Goal: Task Accomplishment & Management: Use online tool/utility

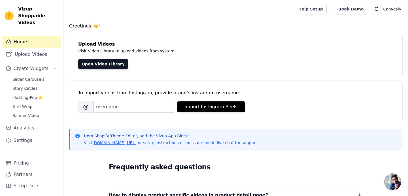
click at [106, 21] on main "Greetings 👋! Upload Videos Visit Video Library to upload videos from system Ope…" at bounding box center [235, 168] width 344 height 300
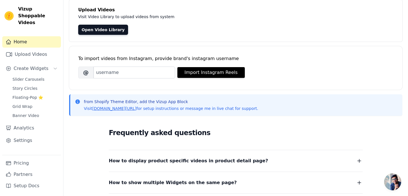
scroll to position [35, 0]
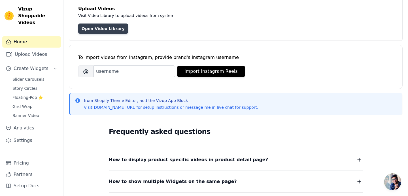
click at [96, 28] on link "Open Video Library" at bounding box center [103, 29] width 50 height 10
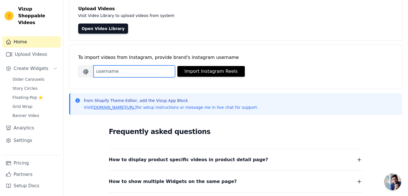
click at [110, 73] on input "Brand's Instagram Username" at bounding box center [134, 71] width 82 height 12
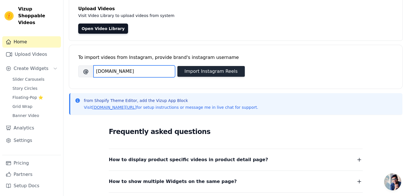
type input "[DOMAIN_NAME]"
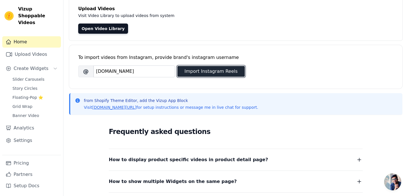
click at [195, 73] on button "Import Instagram Reels" at bounding box center [210, 71] width 67 height 11
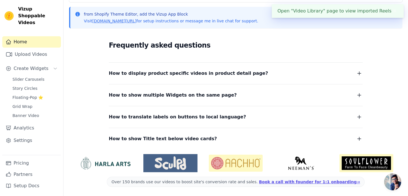
scroll to position [0, 0]
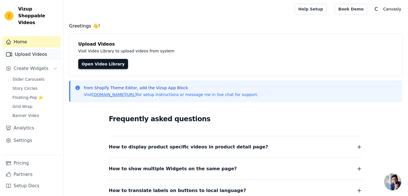
click at [29, 49] on link "Upload Videos" at bounding box center [31, 54] width 59 height 11
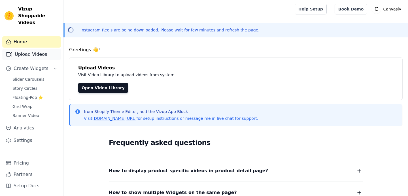
click at [33, 49] on link "Upload Videos" at bounding box center [31, 54] width 59 height 11
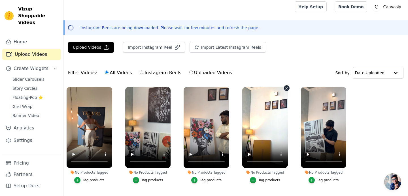
scroll to position [17, 0]
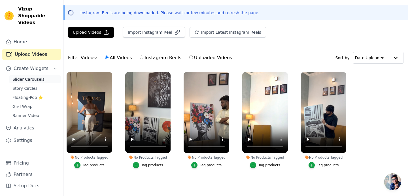
click at [31, 76] on span "Slider Carousels" at bounding box center [28, 79] width 32 height 6
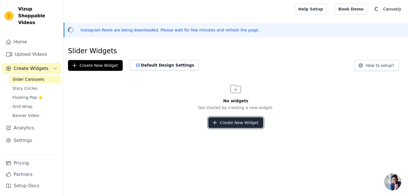
click at [242, 123] on button "Create New Widget" at bounding box center [235, 122] width 55 height 11
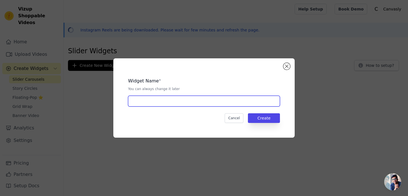
click at [186, 103] on input "text" at bounding box center [204, 101] width 152 height 11
type input "Reels"
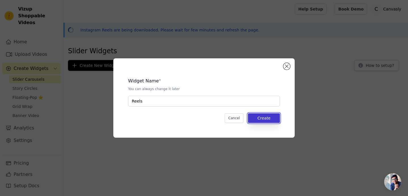
click at [277, 121] on button "Create" at bounding box center [264, 118] width 32 height 10
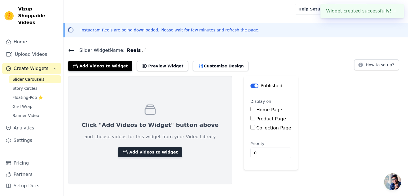
click at [153, 152] on button "Add Videos to Widget" at bounding box center [150, 152] width 64 height 10
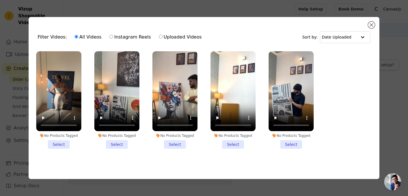
click at [56, 145] on li "No Products Tagged Select" at bounding box center [58, 100] width 45 height 98
click at [0, 0] on input "No Products Tagged Select" at bounding box center [0, 0] width 0 height 0
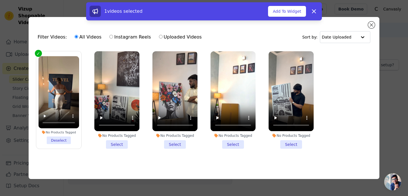
click at [118, 146] on li "No Products Tagged Select" at bounding box center [116, 100] width 45 height 98
click at [0, 0] on input "No Products Tagged Select" at bounding box center [0, 0] width 0 height 0
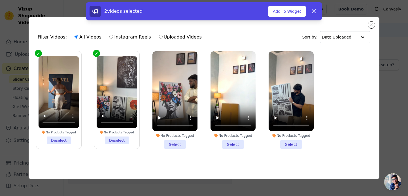
click at [168, 141] on li "No Products Tagged Select" at bounding box center [174, 100] width 45 height 98
click at [0, 0] on input "No Products Tagged Select" at bounding box center [0, 0] width 0 height 0
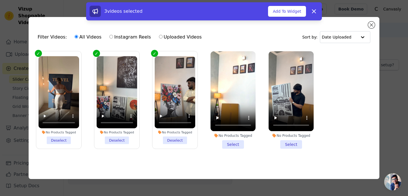
click at [225, 144] on li "No Products Tagged Select" at bounding box center [232, 100] width 45 height 98
click at [0, 0] on input "No Products Tagged Select" at bounding box center [0, 0] width 0 height 0
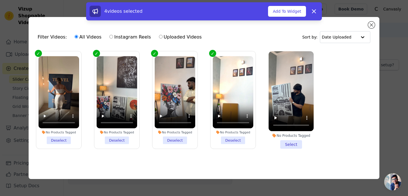
click at [285, 144] on li "No Products Tagged Select" at bounding box center [291, 100] width 45 height 98
click at [0, 0] on input "No Products Tagged Select" at bounding box center [0, 0] width 0 height 0
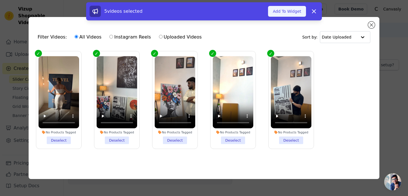
click at [292, 12] on button "Add To Widget" at bounding box center [287, 11] width 38 height 11
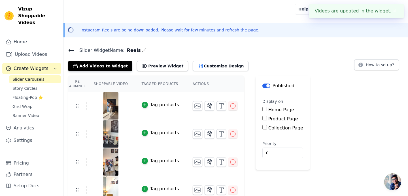
scroll to position [36, 0]
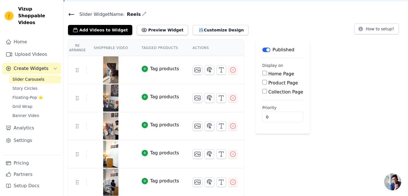
click at [263, 73] on input "Home Page" at bounding box center [264, 73] width 5 height 5
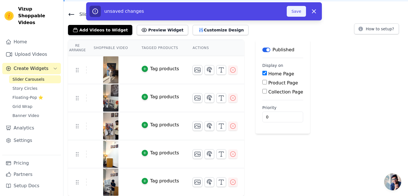
click at [297, 10] on button "Save" at bounding box center [296, 11] width 19 height 11
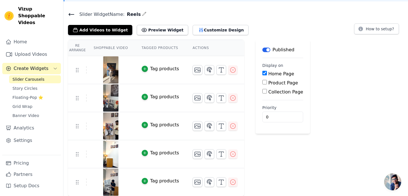
click at [265, 75] on input "Home Page" at bounding box center [264, 73] width 5 height 5
checkbox input "false"
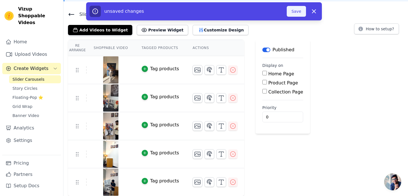
click at [296, 14] on button "Save" at bounding box center [296, 11] width 19 height 11
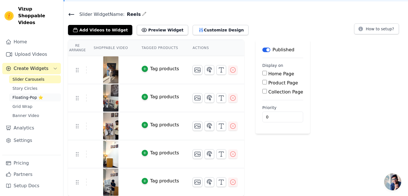
click at [31, 95] on span "Floating-Pop ⭐" at bounding box center [27, 98] width 31 height 6
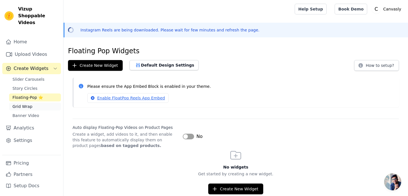
click at [32, 103] on link "Grid Wrap" at bounding box center [35, 107] width 52 height 8
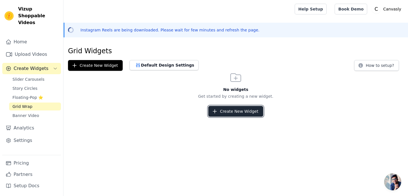
click at [246, 111] on button "Create New Widget" at bounding box center [235, 111] width 55 height 11
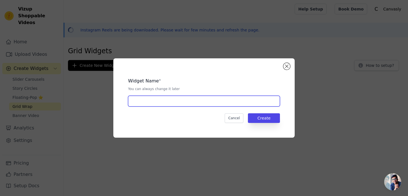
click at [185, 101] on input "text" at bounding box center [204, 101] width 152 height 11
type input "Reels"
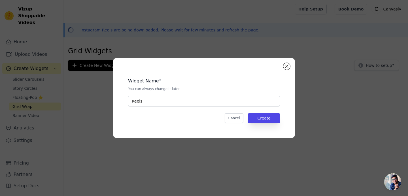
click at [281, 117] on div "Widget Name * You can always change it later Reels Cancel Create" at bounding box center [203, 97] width 163 height 61
click at [273, 117] on button "Create" at bounding box center [264, 118] width 32 height 10
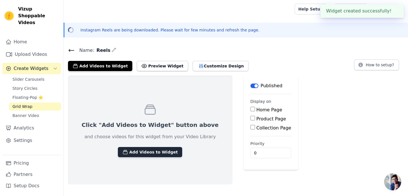
click at [133, 151] on button "Add Videos to Widget" at bounding box center [150, 152] width 64 height 10
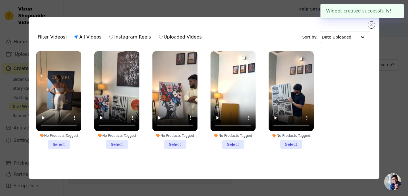
click at [53, 145] on li "No Products Tagged Select" at bounding box center [58, 100] width 45 height 98
click at [0, 0] on input "No Products Tagged Select" at bounding box center [0, 0] width 0 height 0
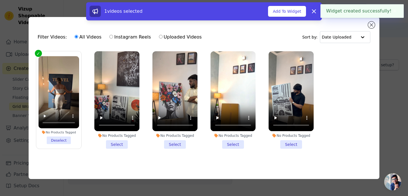
click at [118, 149] on label "No Products Tagged Select" at bounding box center [117, 100] width 46 height 98
click at [0, 0] on input "No Products Tagged Select" at bounding box center [0, 0] width 0 height 0
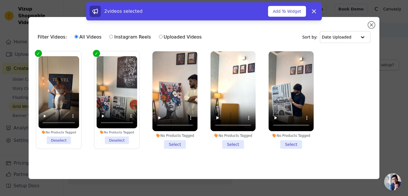
click at [180, 148] on li "No Products Tagged Select" at bounding box center [174, 100] width 45 height 98
click at [0, 0] on input "No Products Tagged Select" at bounding box center [0, 0] width 0 height 0
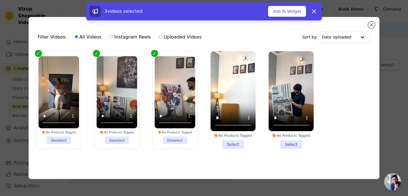
click at [240, 144] on li "No Products Tagged Select" at bounding box center [232, 100] width 45 height 98
click at [0, 0] on input "No Products Tagged Select" at bounding box center [0, 0] width 0 height 0
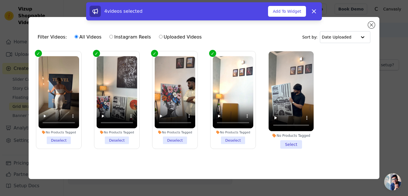
click at [297, 147] on li "No Products Tagged Select" at bounding box center [291, 100] width 45 height 98
click at [0, 0] on input "No Products Tagged Select" at bounding box center [0, 0] width 0 height 0
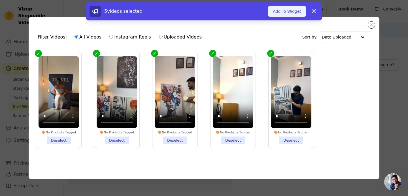
click at [287, 15] on button "Add To Widget" at bounding box center [287, 11] width 38 height 11
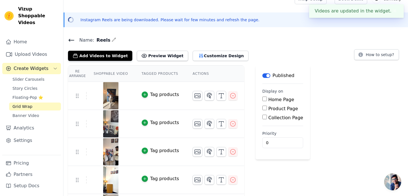
scroll to position [11, 0]
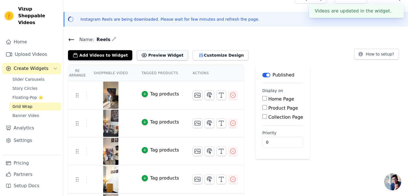
click at [162, 53] on button "Preview Widget" at bounding box center [162, 55] width 51 height 10
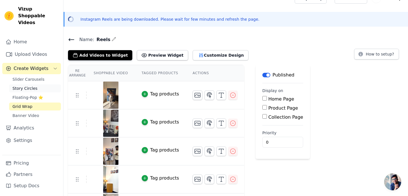
click at [29, 86] on span "Story Circles" at bounding box center [24, 89] width 25 height 6
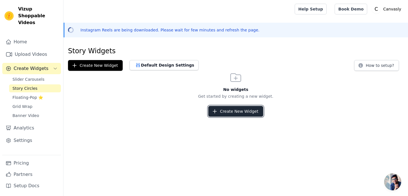
click at [218, 114] on icon "button" at bounding box center [215, 111] width 6 height 6
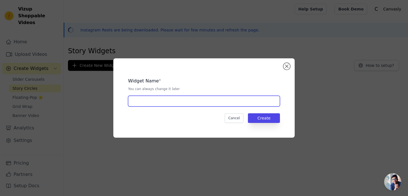
click at [165, 104] on input "text" at bounding box center [204, 101] width 152 height 11
type input "Reels"
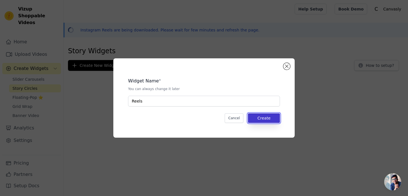
click at [274, 120] on button "Create" at bounding box center [264, 118] width 32 height 10
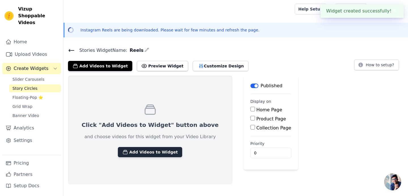
click at [123, 149] on button "Add Videos to Widget" at bounding box center [150, 152] width 64 height 10
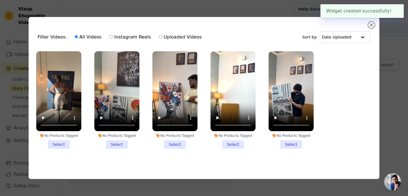
click at [60, 142] on li "No Products Tagged Select" at bounding box center [58, 100] width 45 height 98
click at [0, 0] on input "No Products Tagged Select" at bounding box center [0, 0] width 0 height 0
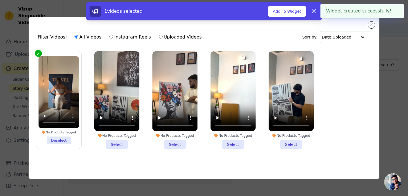
click at [126, 147] on li "No Products Tagged Select" at bounding box center [116, 100] width 45 height 98
click at [0, 0] on input "No Products Tagged Select" at bounding box center [0, 0] width 0 height 0
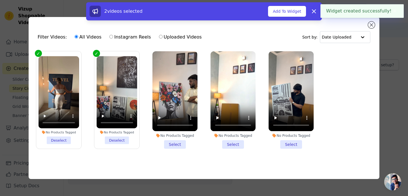
click at [179, 147] on li "No Products Tagged Select" at bounding box center [174, 100] width 45 height 98
click at [0, 0] on input "No Products Tagged Select" at bounding box center [0, 0] width 0 height 0
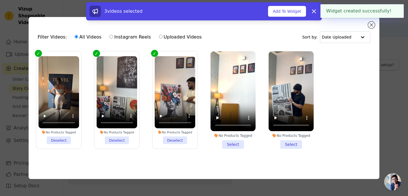
click at [221, 146] on li "No Products Tagged Select" at bounding box center [232, 100] width 45 height 98
click at [0, 0] on input "No Products Tagged Select" at bounding box center [0, 0] width 0 height 0
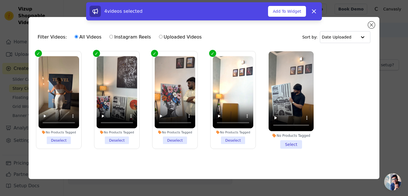
click at [292, 150] on div "No Products Tagged Select" at bounding box center [290, 100] width 51 height 104
click at [293, 145] on li "No Products Tagged Select" at bounding box center [291, 100] width 45 height 98
click at [0, 0] on input "No Products Tagged Select" at bounding box center [0, 0] width 0 height 0
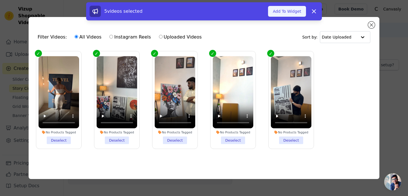
click at [293, 11] on button "Add To Widget" at bounding box center [287, 11] width 38 height 11
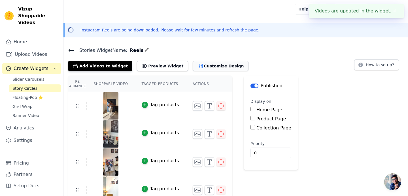
scroll to position [36, 0]
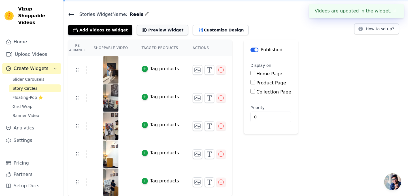
click at [146, 29] on button "Preview Widget" at bounding box center [162, 30] width 51 height 10
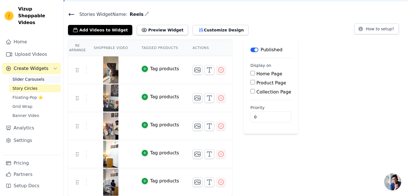
click at [28, 76] on span "Slider Carousels" at bounding box center [28, 79] width 32 height 6
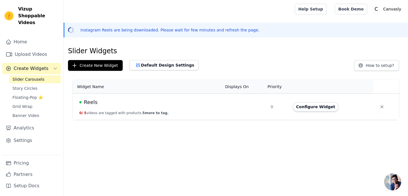
click at [233, 110] on td at bounding box center [245, 107] width 46 height 26
click at [95, 104] on span "Reels" at bounding box center [91, 102] width 14 height 8
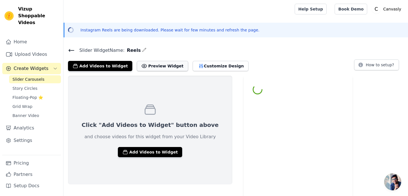
click at [149, 65] on button "Preview Widget" at bounding box center [162, 66] width 51 height 10
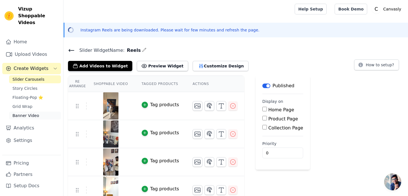
click at [29, 113] on span "Banner Video" at bounding box center [25, 116] width 27 height 6
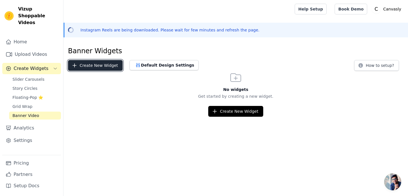
click at [103, 64] on button "Create New Widget" at bounding box center [95, 65] width 55 height 11
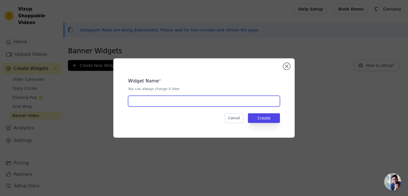
click at [182, 103] on input "text" at bounding box center [204, 101] width 152 height 11
type input "Reels"
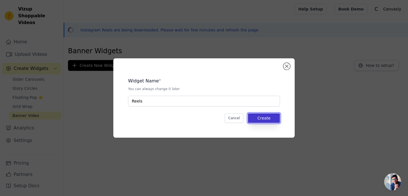
click at [258, 117] on button "Create" at bounding box center [264, 118] width 32 height 10
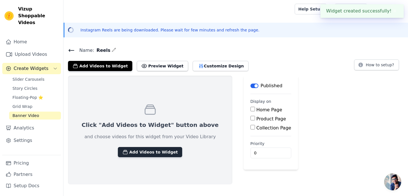
click at [129, 152] on button "Add Videos to Widget" at bounding box center [150, 152] width 64 height 10
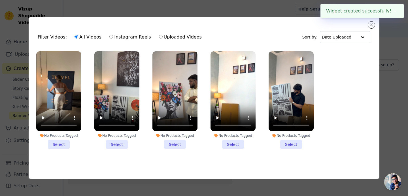
click at [59, 150] on div "No Products Tagged Select" at bounding box center [58, 100] width 51 height 104
click at [60, 144] on li "No Products Tagged Select" at bounding box center [58, 100] width 45 height 98
click at [0, 0] on input "No Products Tagged Select" at bounding box center [0, 0] width 0 height 0
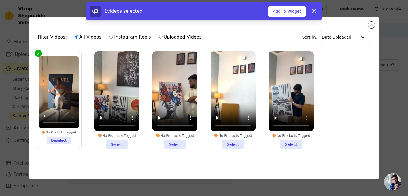
click at [121, 144] on li "No Products Tagged Select" at bounding box center [116, 100] width 45 height 98
click at [0, 0] on input "No Products Tagged Select" at bounding box center [0, 0] width 0 height 0
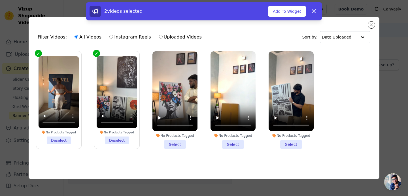
click at [179, 147] on li "No Products Tagged Select" at bounding box center [174, 100] width 45 height 98
click at [0, 0] on input "No Products Tagged Select" at bounding box center [0, 0] width 0 height 0
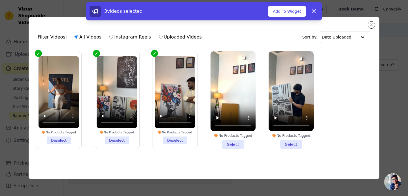
click at [241, 146] on li "No Products Tagged Select" at bounding box center [232, 100] width 45 height 98
click at [0, 0] on input "No Products Tagged Select" at bounding box center [0, 0] width 0 height 0
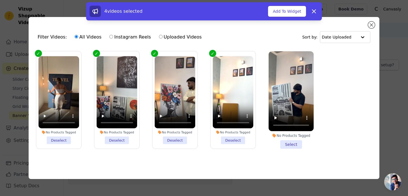
click at [290, 143] on li "No Products Tagged Select" at bounding box center [291, 100] width 45 height 98
click at [0, 0] on input "No Products Tagged Select" at bounding box center [0, 0] width 0 height 0
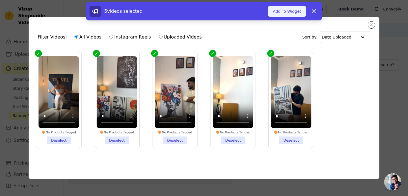
click at [284, 16] on button "Add To Widget" at bounding box center [287, 11] width 38 height 11
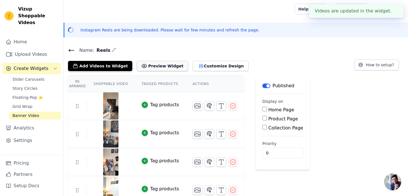
click at [166, 65] on button "Preview Widget" at bounding box center [162, 66] width 51 height 10
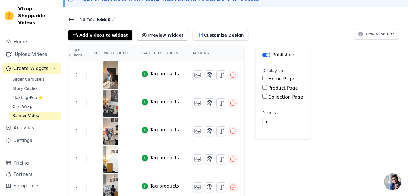
scroll to position [36, 0]
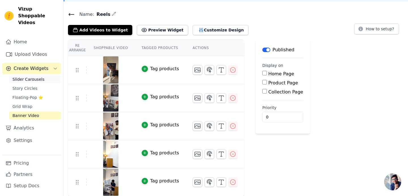
click at [15, 76] on span "Slider Carousels" at bounding box center [28, 79] width 32 height 6
